Goal: Check status: Check status

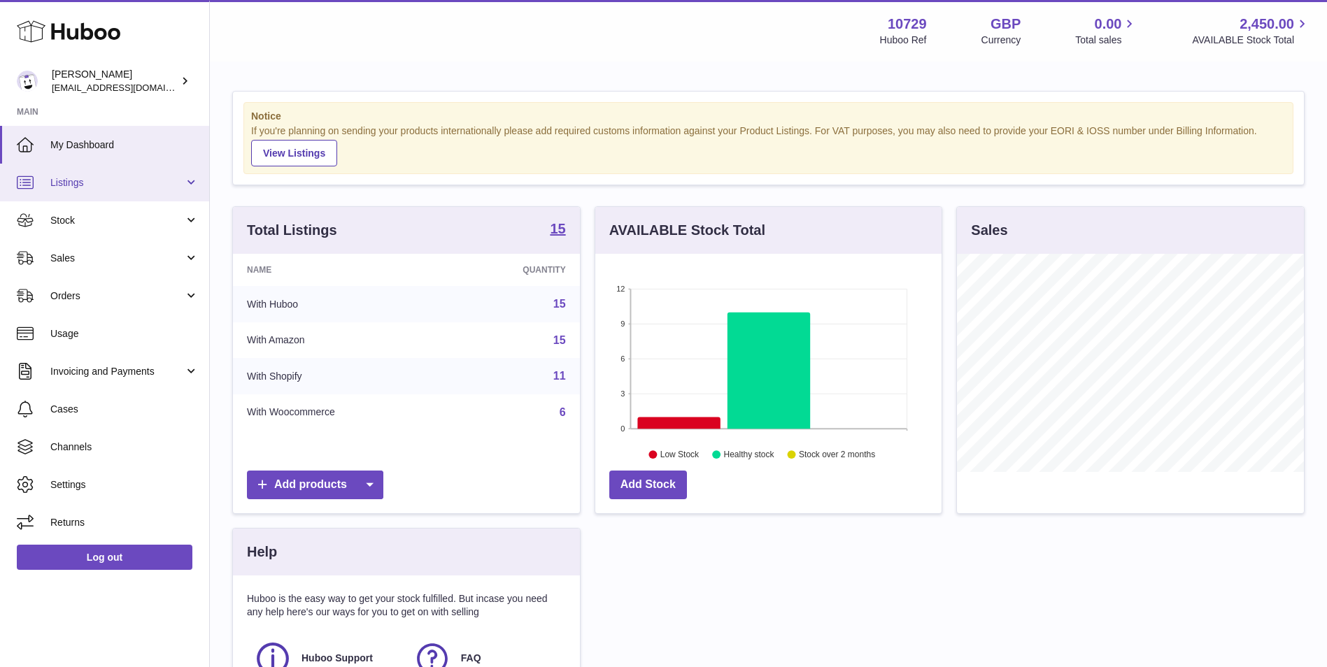
scroll to position [218, 346]
click at [136, 223] on span "Stock" at bounding box center [117, 220] width 134 height 13
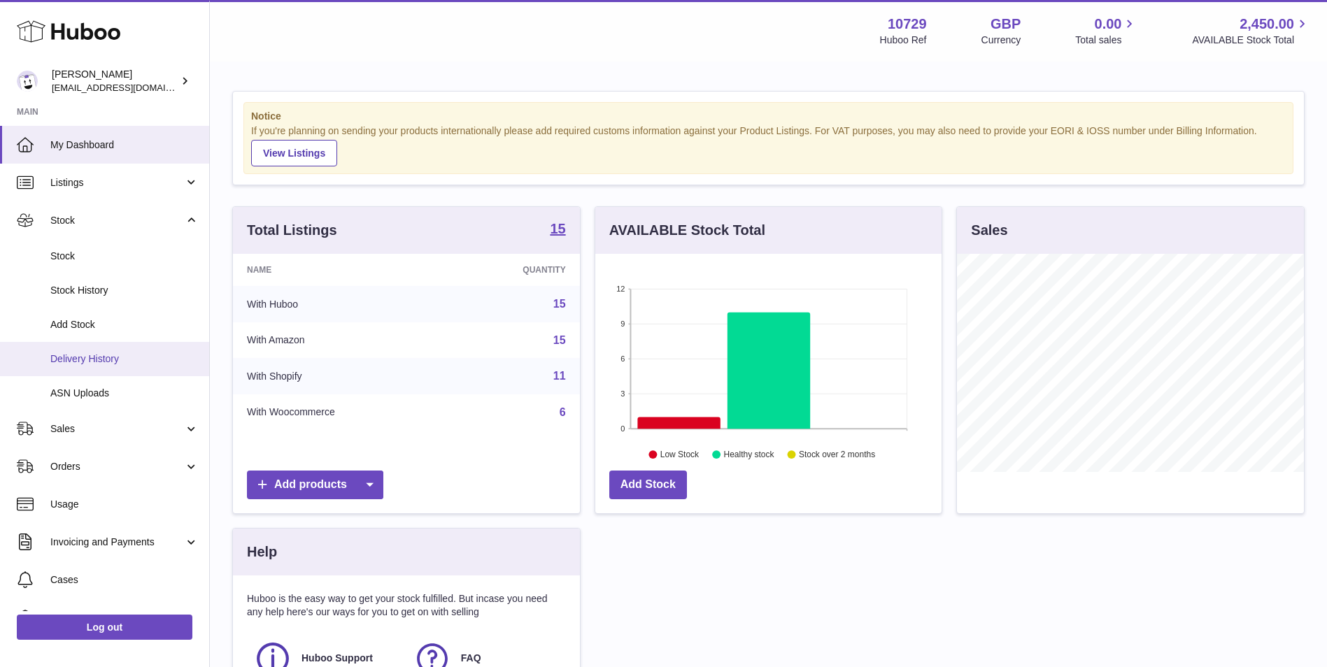
click at [111, 362] on span "Delivery History" at bounding box center [124, 359] width 148 height 13
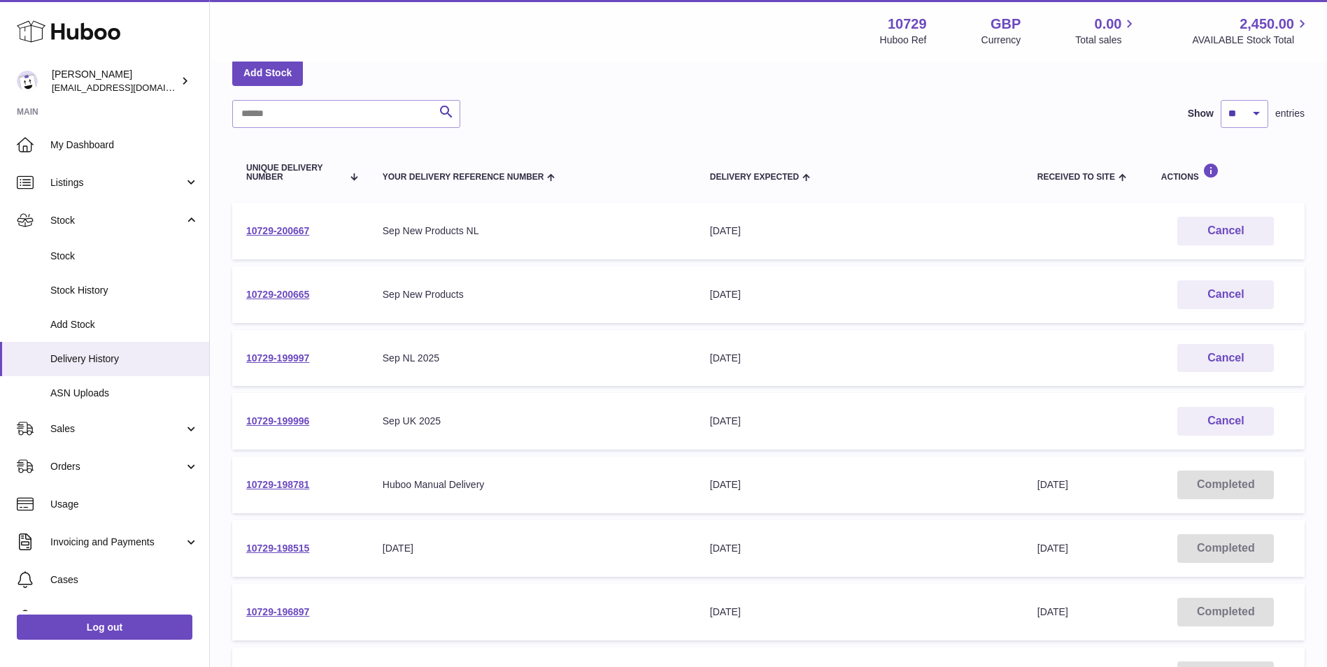
scroll to position [70, 0]
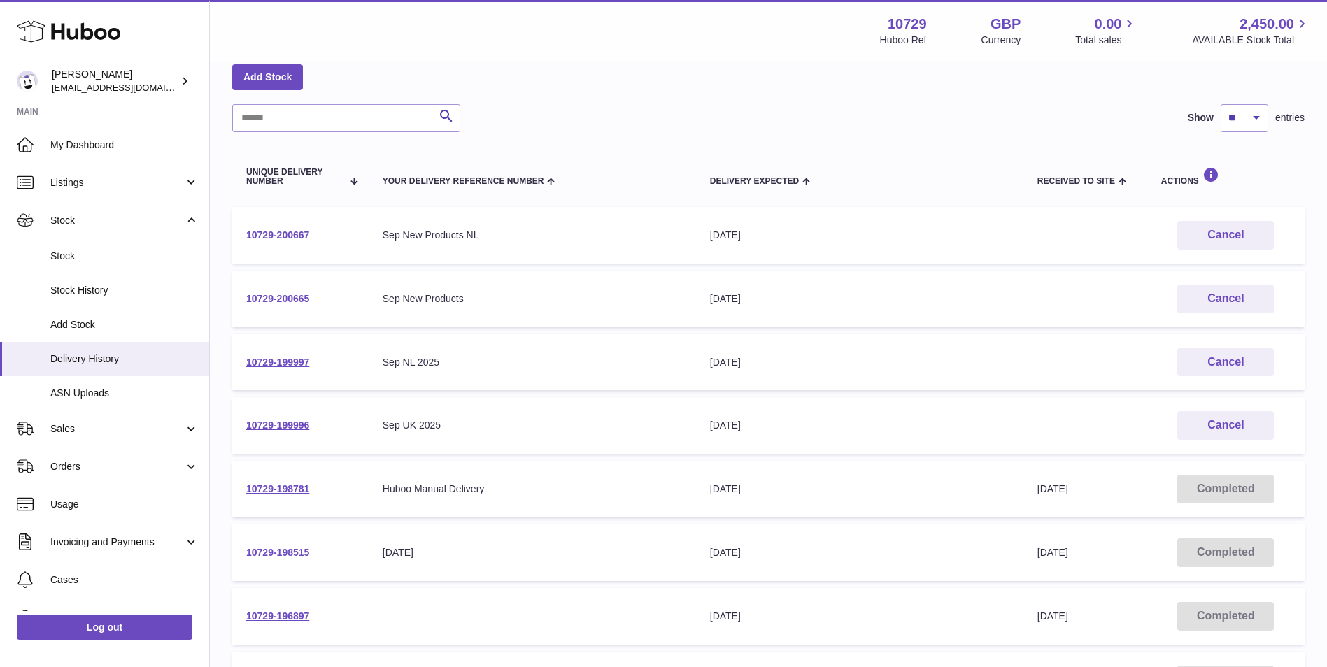
click at [274, 234] on link "10729-200667" at bounding box center [277, 234] width 63 height 11
click at [276, 360] on link "10729-199997" at bounding box center [277, 362] width 63 height 11
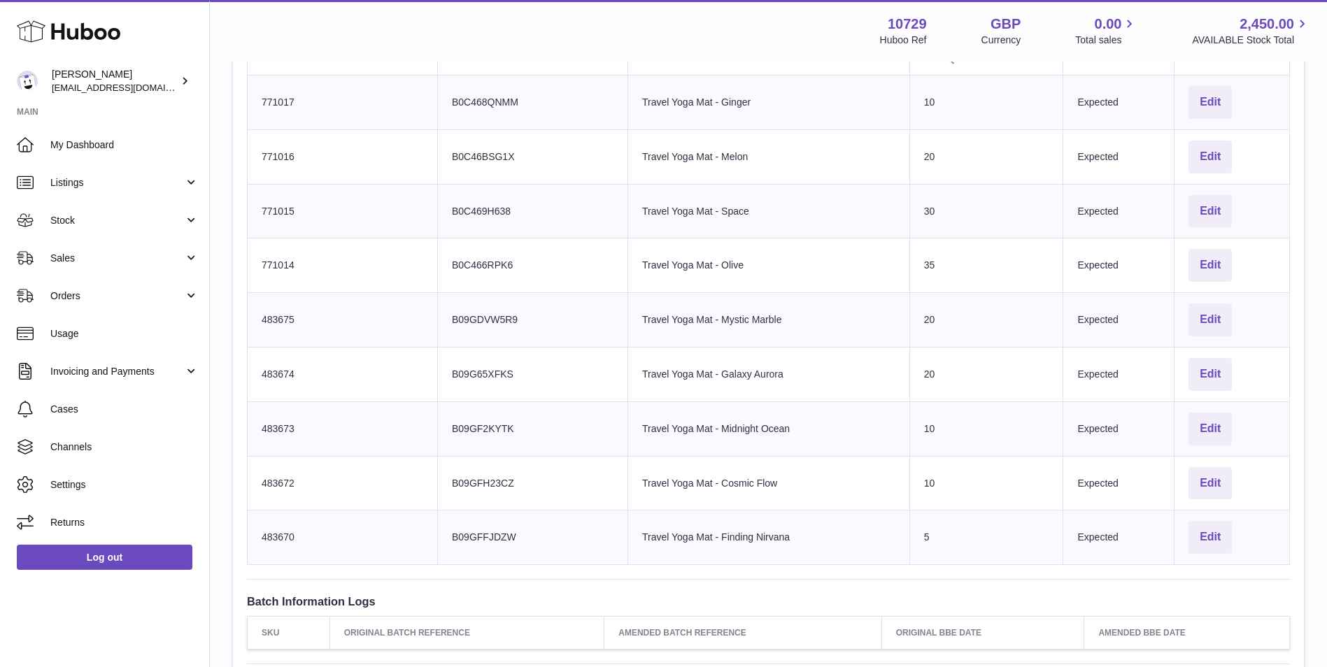
scroll to position [490, 0]
